Goal: Information Seeking & Learning: Check status

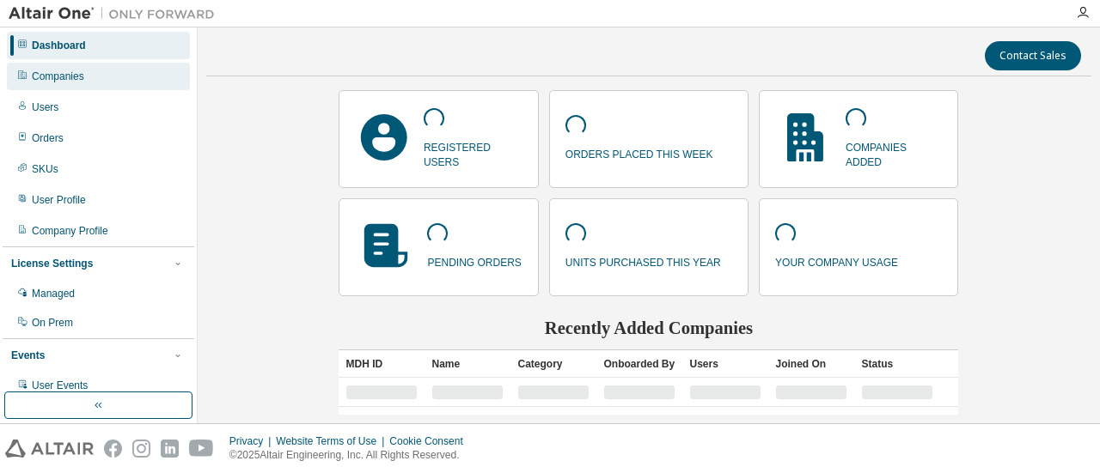
click at [107, 82] on div "Companies" at bounding box center [98, 76] width 183 height 27
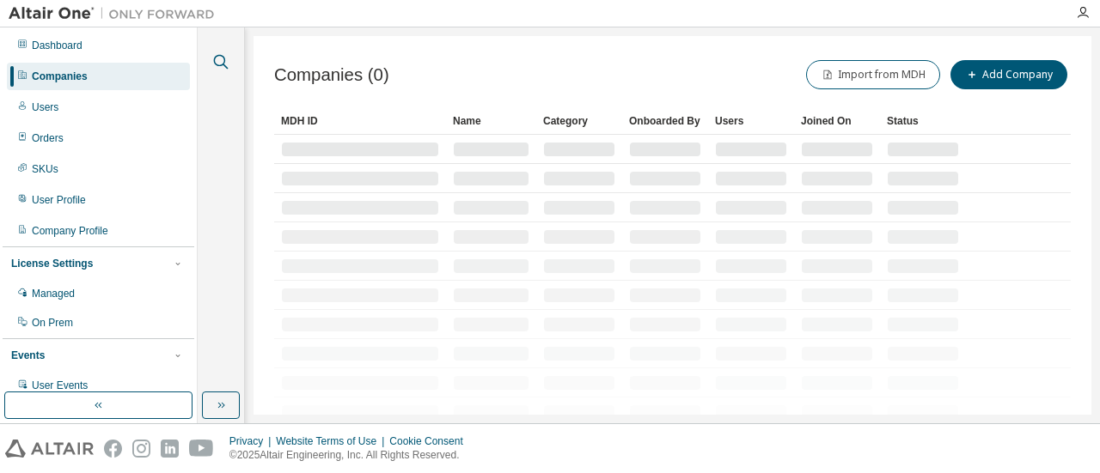
click at [220, 61] on icon "button" at bounding box center [220, 62] width 21 height 21
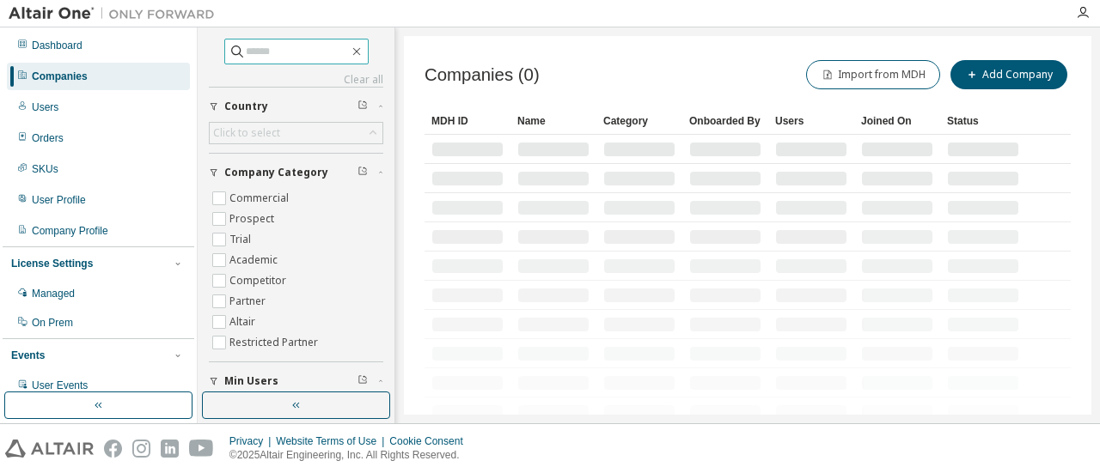
click at [281, 52] on input "text" at bounding box center [297, 51] width 103 height 17
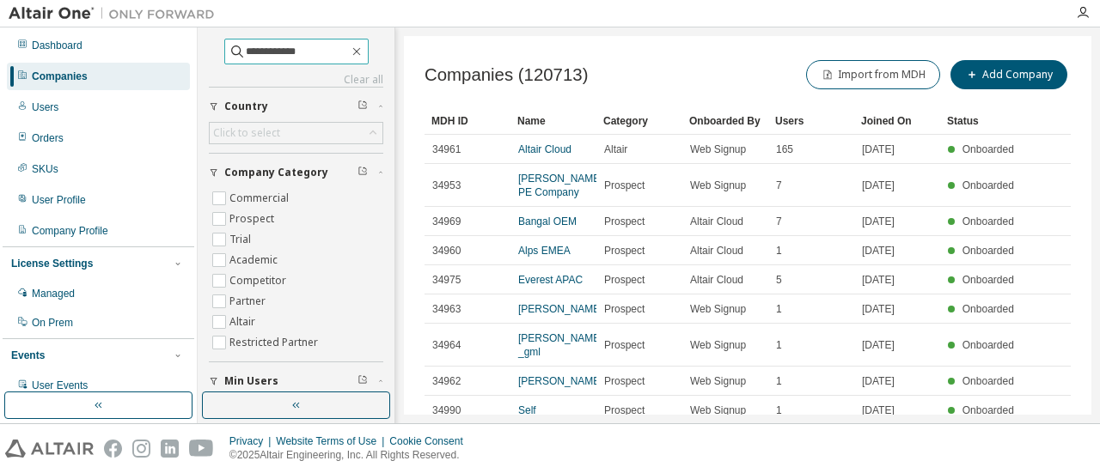
type input "**********"
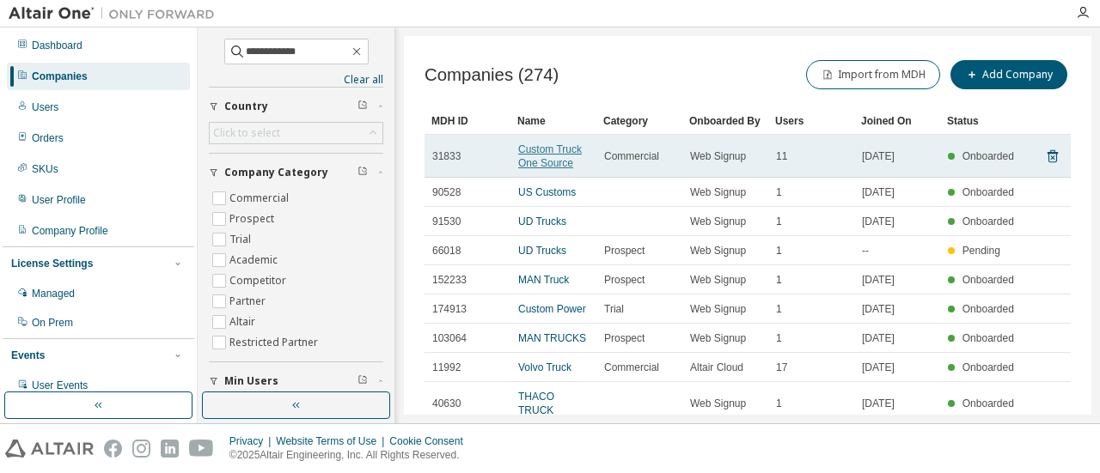
click at [543, 154] on link "Custom Truck One Source" at bounding box center [550, 156] width 64 height 26
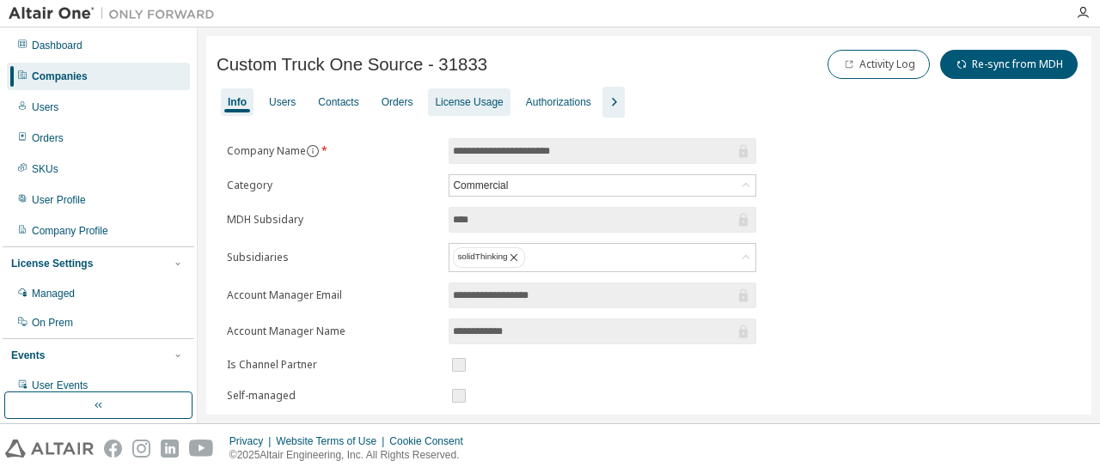
click at [466, 96] on div "License Usage" at bounding box center [469, 102] width 68 height 14
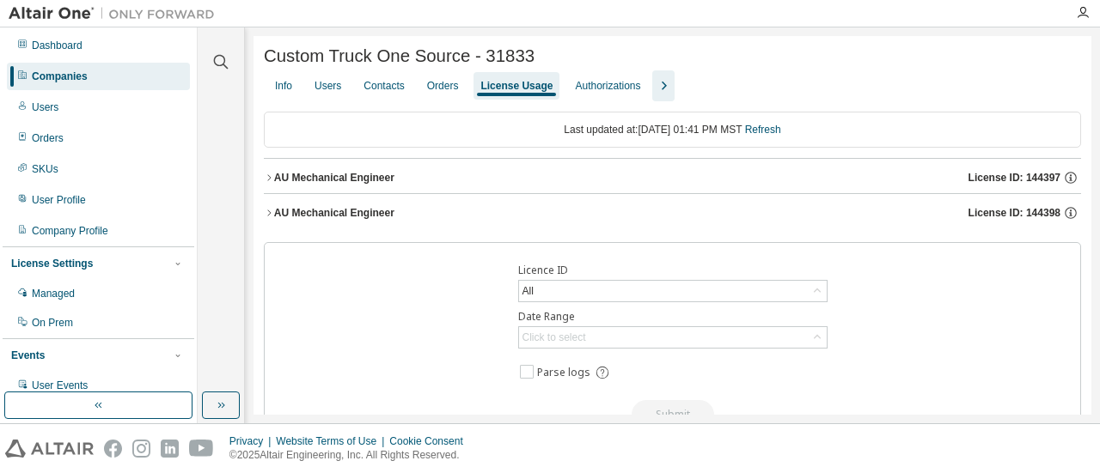
click at [387, 217] on div "AU Mechanical Engineer" at bounding box center [334, 213] width 120 height 14
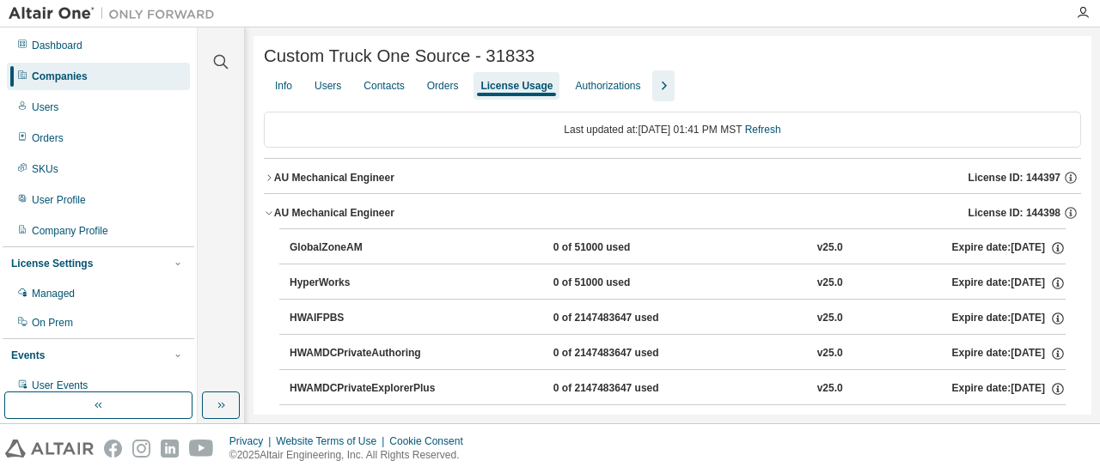
click at [385, 190] on button "AU Mechanical Engineer License ID: 144397" at bounding box center [672, 178] width 817 height 38
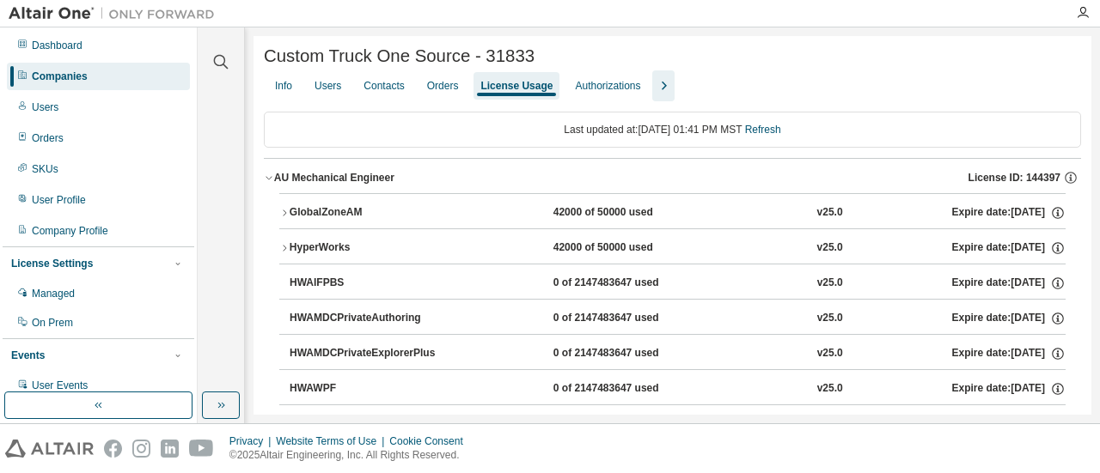
click at [352, 176] on div "AU Mechanical Engineer" at bounding box center [334, 178] width 120 height 14
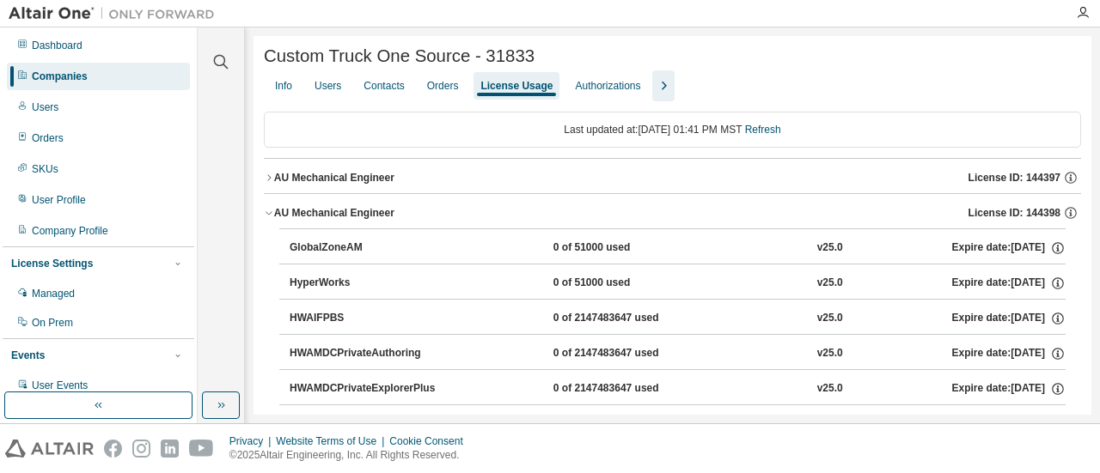
click at [373, 185] on div "AU Mechanical Engineer" at bounding box center [334, 178] width 120 height 14
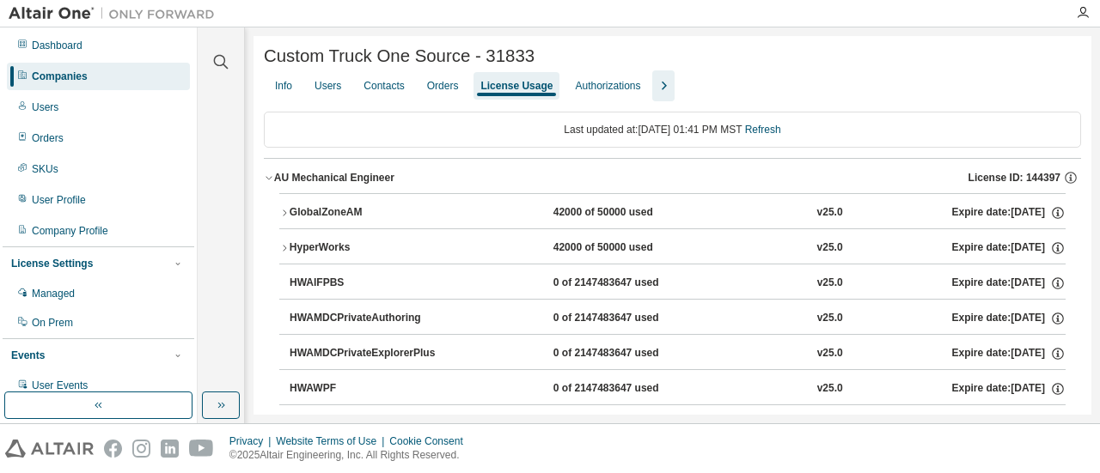
click at [314, 210] on div "GlobalZoneAM" at bounding box center [367, 212] width 155 height 15
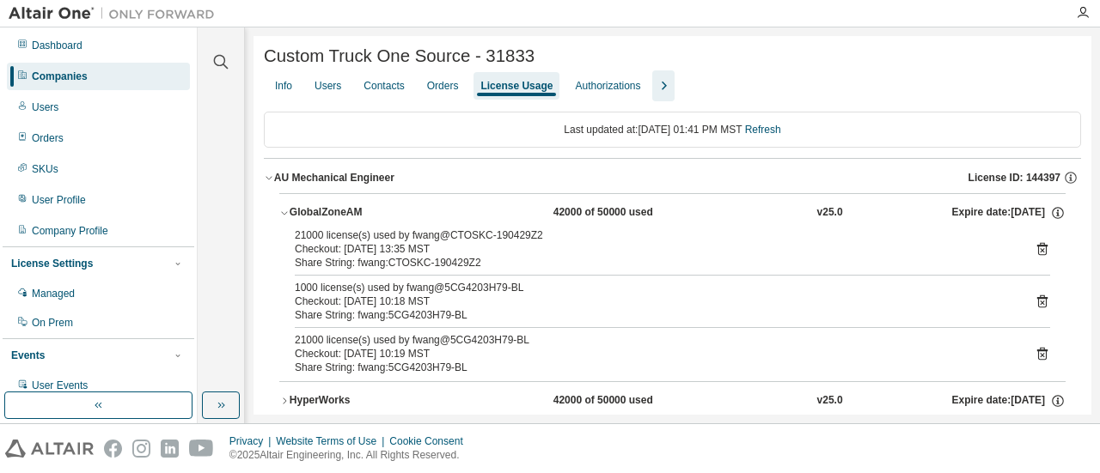
click at [318, 216] on div "GlobalZoneAM" at bounding box center [367, 212] width 155 height 15
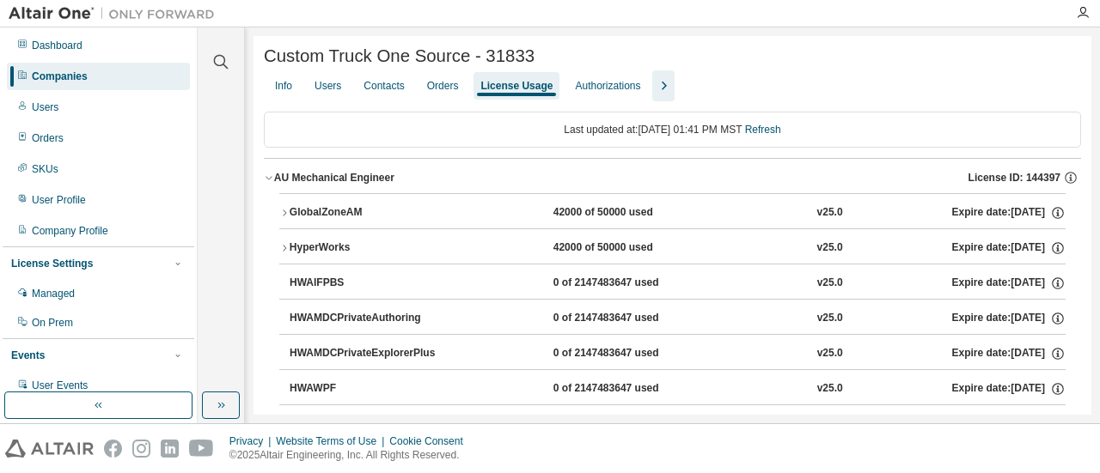
click at [1030, 185] on span "License ID: 144397" at bounding box center [1014, 178] width 92 height 14
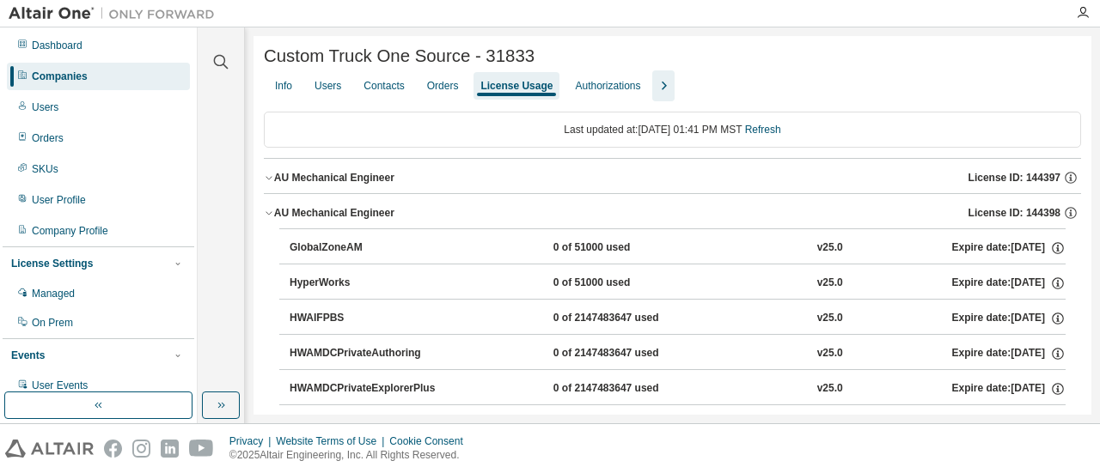
click at [1030, 185] on span "License ID: 144397" at bounding box center [1014, 178] width 92 height 14
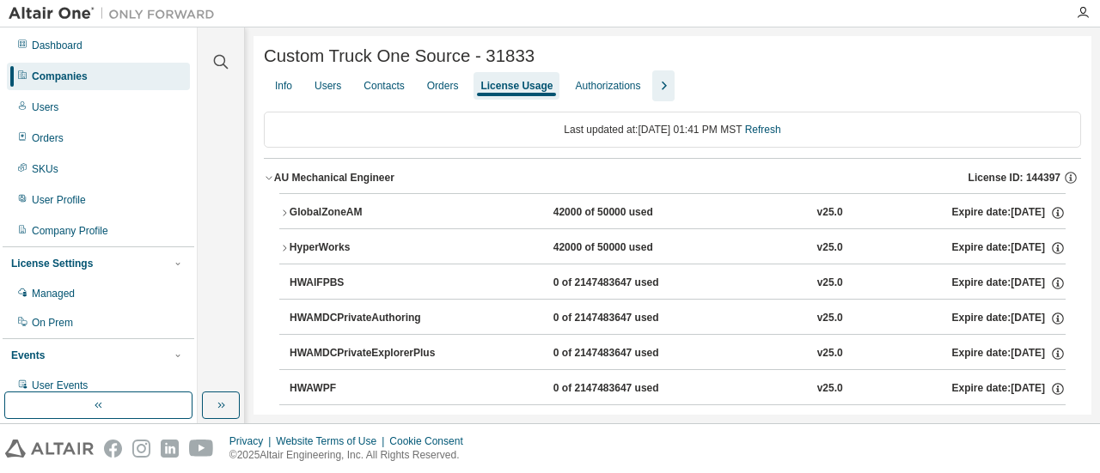
click at [1030, 181] on span "License ID: 144397" at bounding box center [1014, 178] width 92 height 14
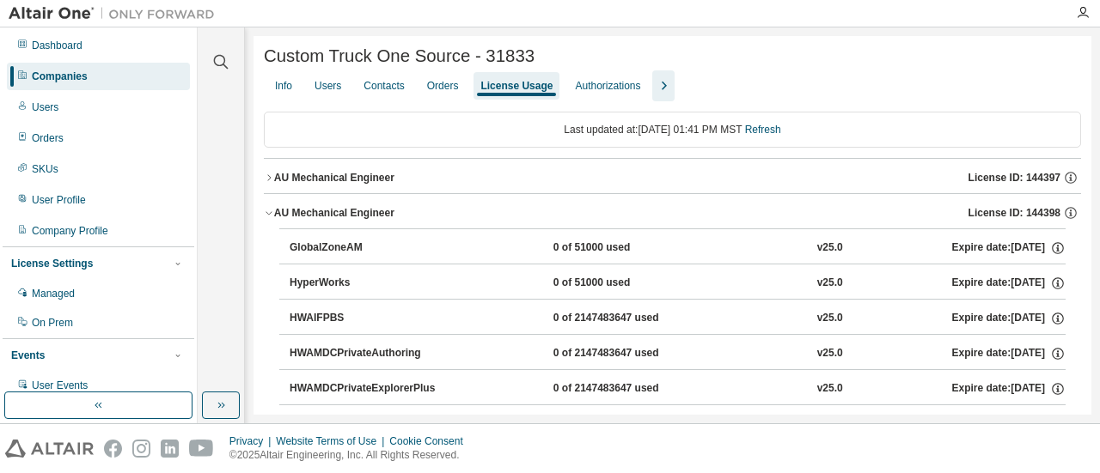
click at [1030, 181] on span "License ID: 144397" at bounding box center [1014, 178] width 92 height 14
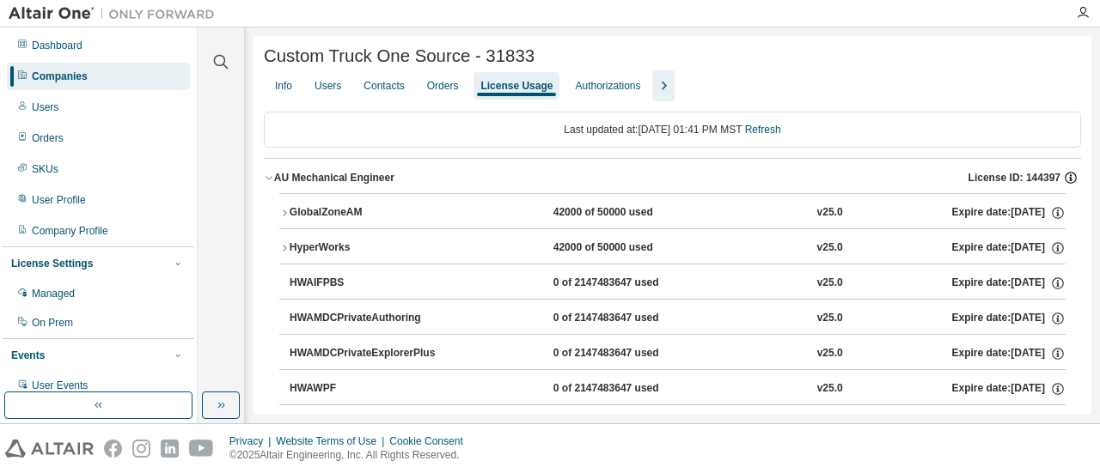
drag, startPoint x: 1024, startPoint y: 181, endPoint x: 1059, endPoint y: 182, distance: 34.4
click at [1059, 182] on div "License ID: 144397" at bounding box center [1024, 177] width 113 height 15
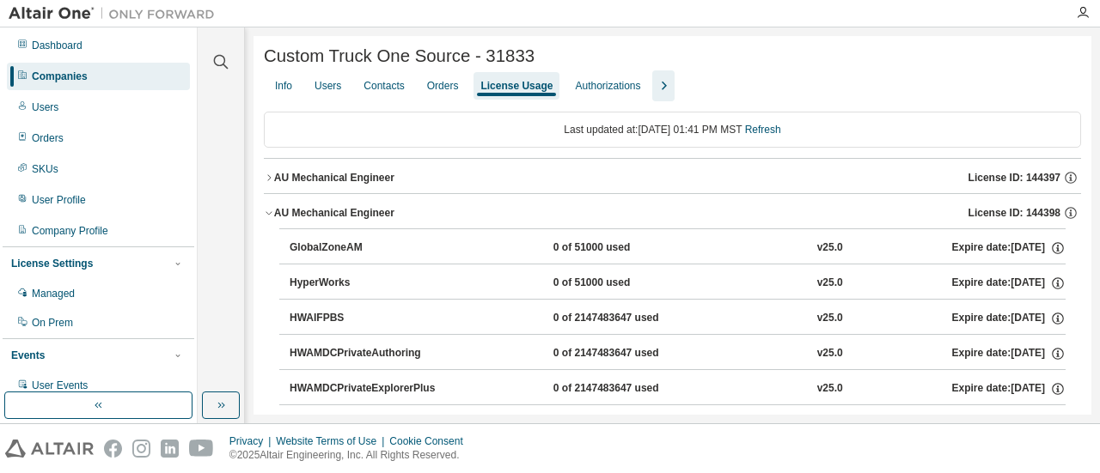
drag, startPoint x: 982, startPoint y: 183, endPoint x: 1099, endPoint y: 185, distance: 116.9
click at [1099, 185] on div "Clear all Collapse on share string Yes No Only used licenses Yes No Only my usa…" at bounding box center [649, 225] width 902 height 396
click at [357, 214] on div "AU Mechanical Engineer" at bounding box center [334, 213] width 120 height 14
